Goal: Navigation & Orientation: Go to known website

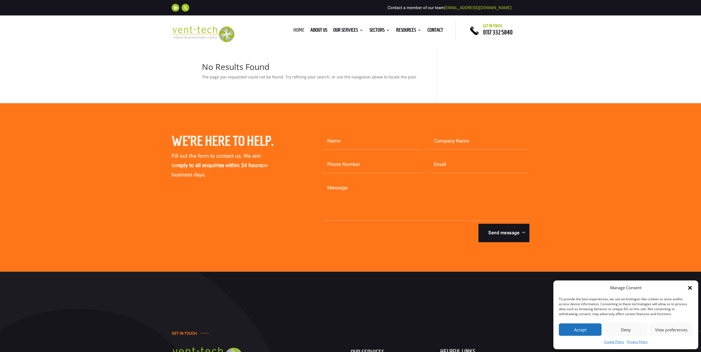
click at [299, 32] on link "Home" at bounding box center [298, 31] width 11 height 6
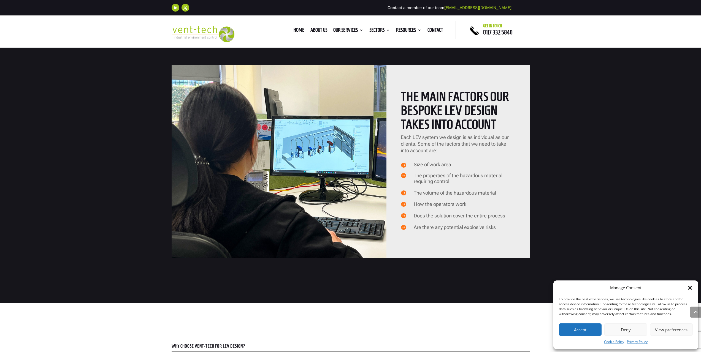
scroll to position [468, 0]
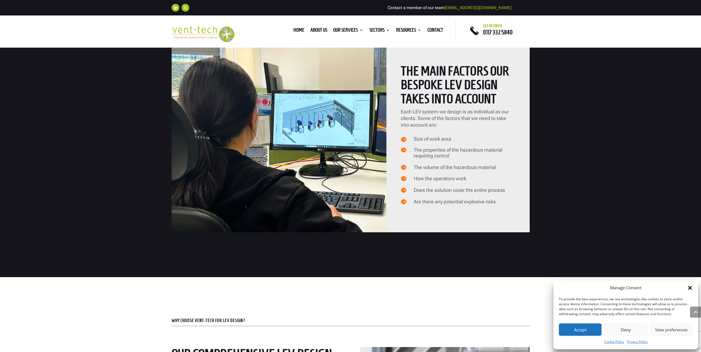
click at [582, 334] on button "Accept" at bounding box center [580, 330] width 43 height 12
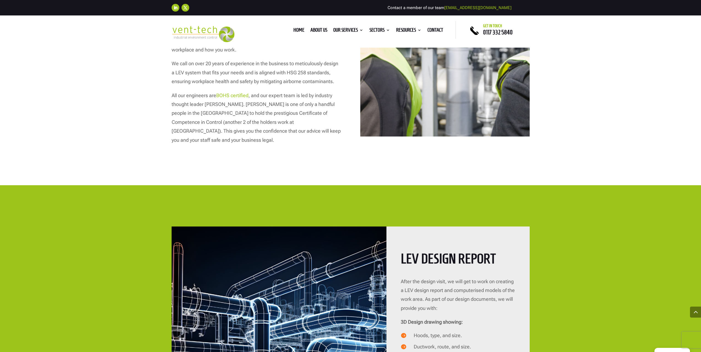
scroll to position [909, 0]
drag, startPoint x: 299, startPoint y: 30, endPoint x: 301, endPoint y: 60, distance: 30.1
click at [299, 31] on link "Home" at bounding box center [298, 31] width 11 height 6
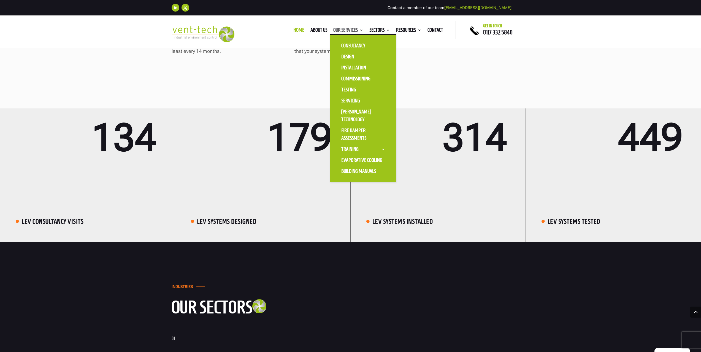
scroll to position [936, 0]
